Goal: Navigation & Orientation: Find specific page/section

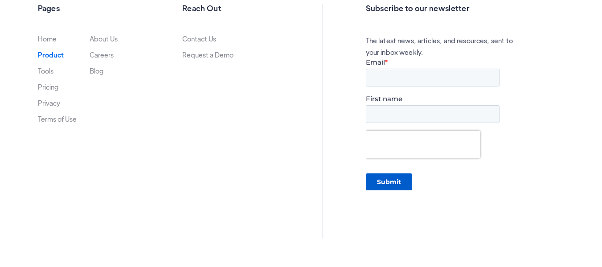
scroll to position [2722, 0]
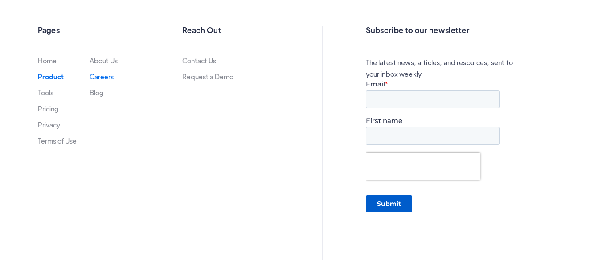
click at [110, 78] on link "Careers" at bounding box center [102, 76] width 24 height 7
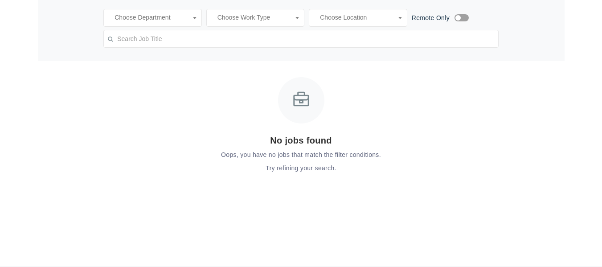
scroll to position [357, 0]
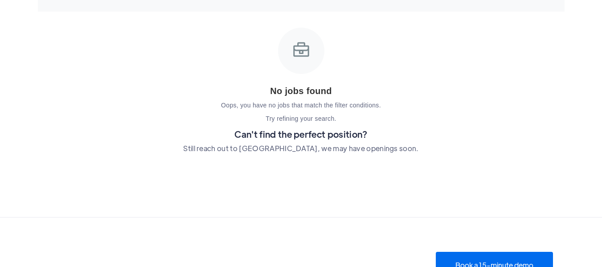
click at [511, 72] on div "Open Positions Clear Remote Only Clear × Remote Only No jobs found Oops, you ha…" at bounding box center [301, 26] width 527 height 203
click at [519, 50] on div "Open Positions Clear Remote Only Clear × Remote Only No jobs found Oops, you ha…" at bounding box center [301, 26] width 527 height 203
